Goal: Task Accomplishment & Management: Manage account settings

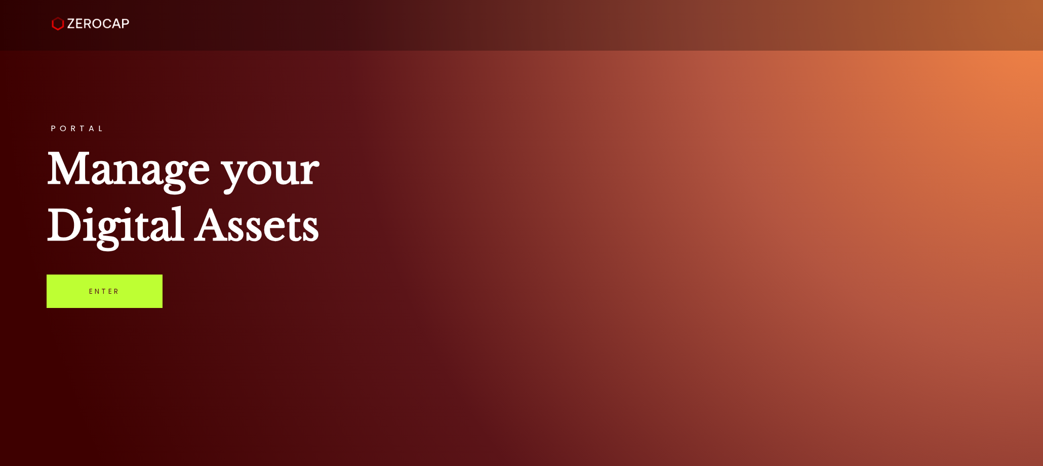
click at [96, 290] on link "Enter" at bounding box center [105, 290] width 116 height 33
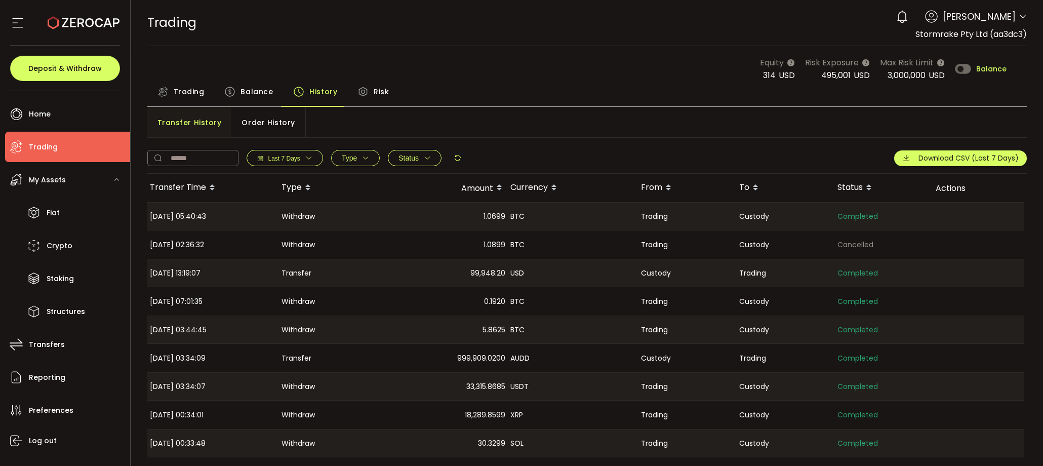
click at [273, 90] on div "Balance" at bounding box center [248, 93] width 69 height 25
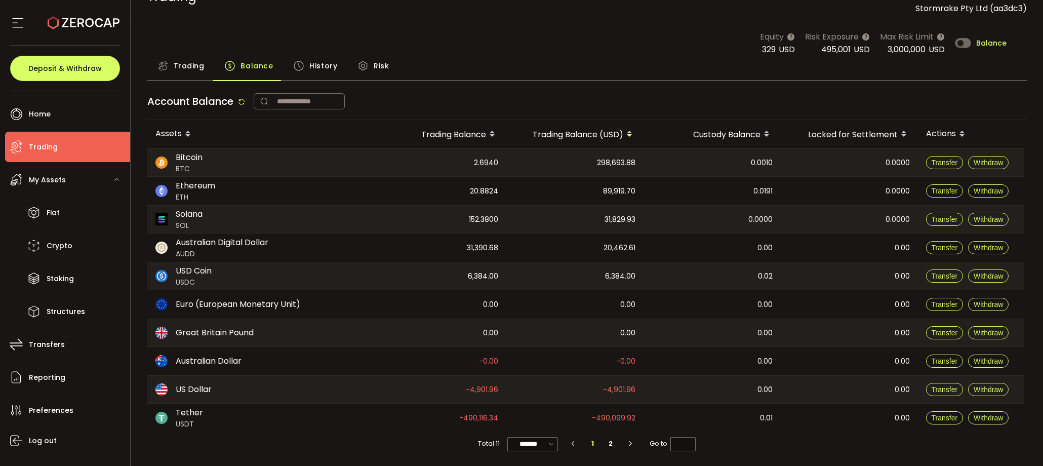
scroll to position [24, 0]
